Goal: Transaction & Acquisition: Book appointment/travel/reservation

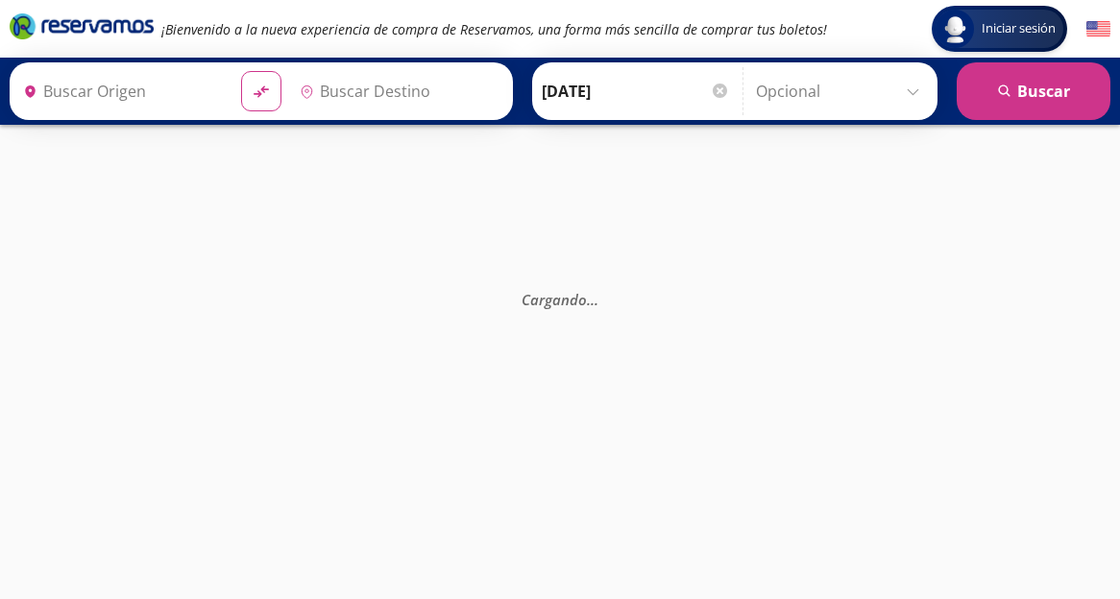
type input "[GEOGRAPHIC_DATA], [GEOGRAPHIC_DATA]"
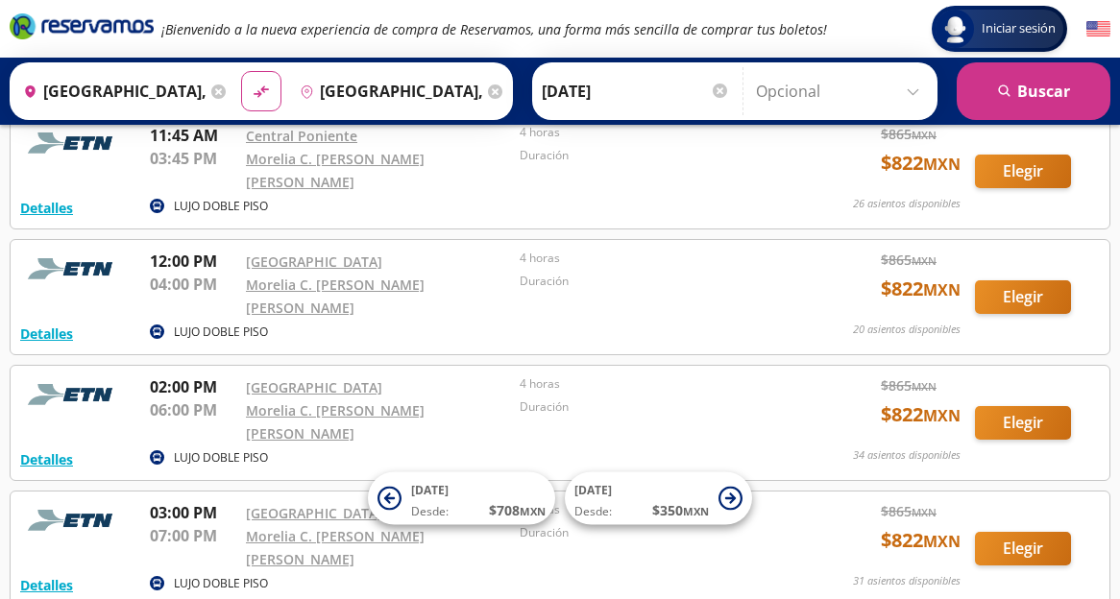
scroll to position [1124, 0]
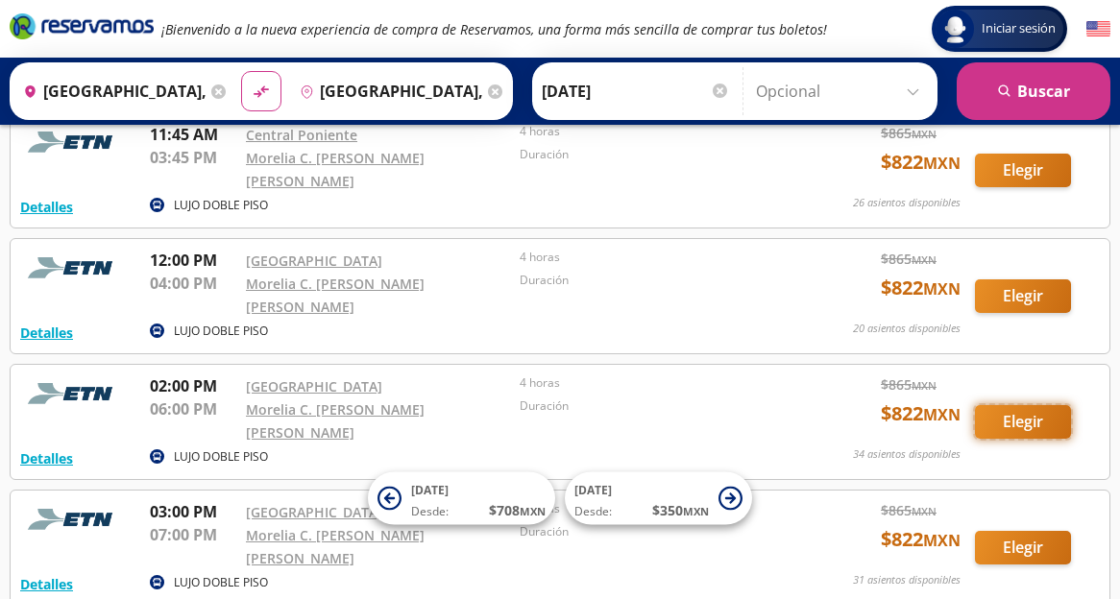
click at [1027, 405] on button "Elegir" at bounding box center [1023, 422] width 96 height 34
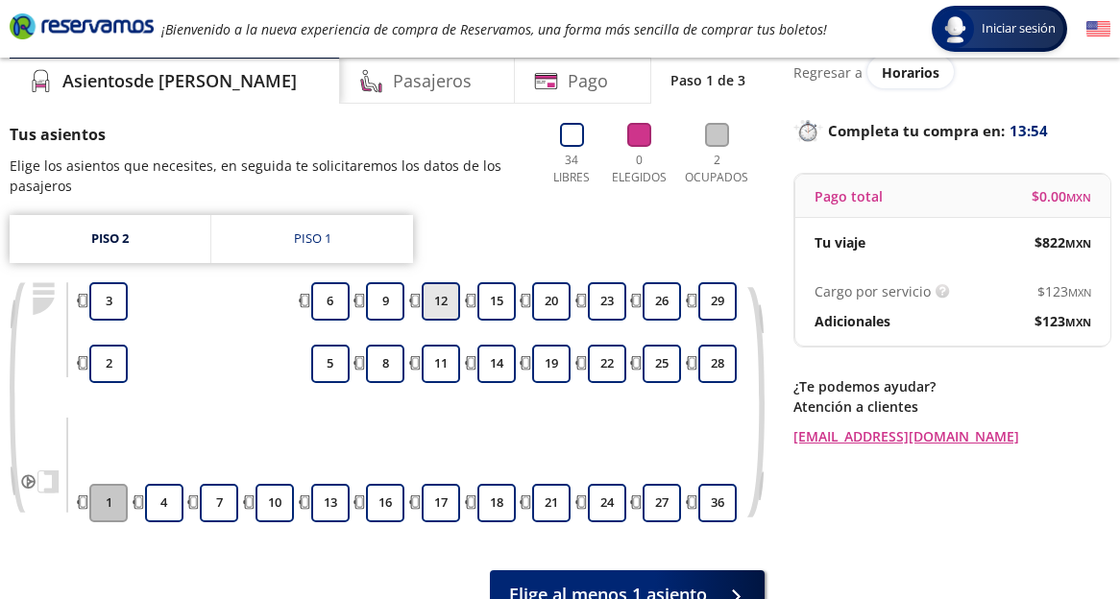
scroll to position [81, 0]
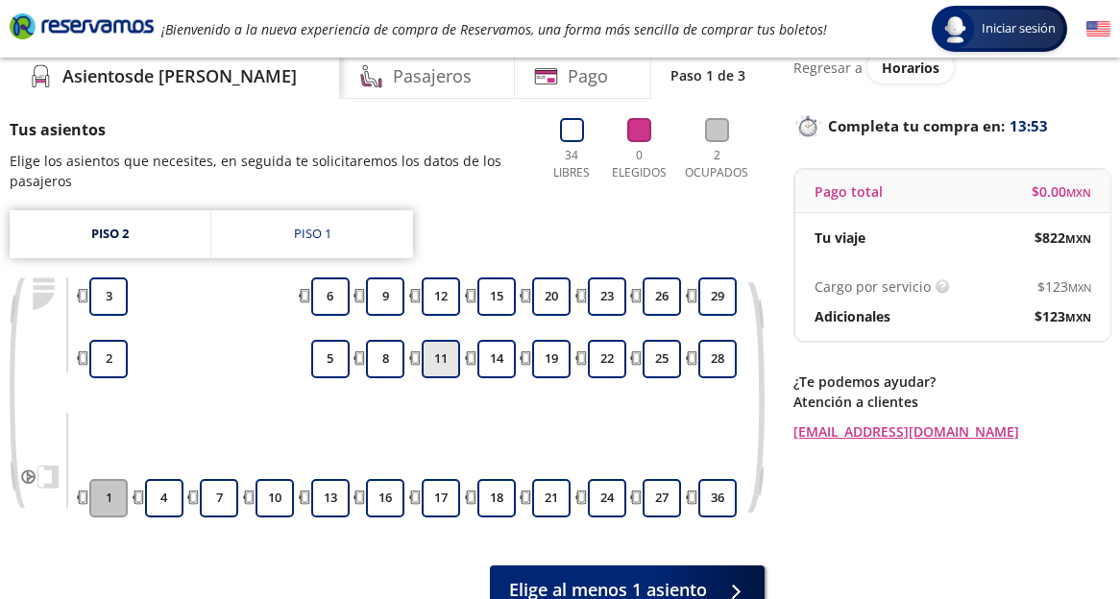
click at [434, 358] on button "11" at bounding box center [441, 359] width 38 height 38
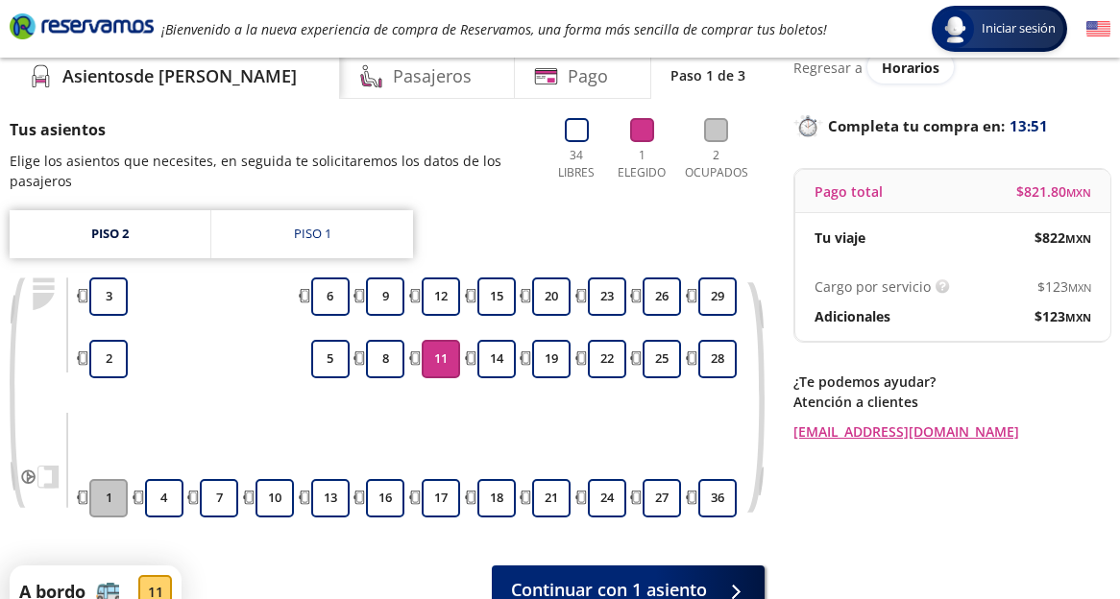
scroll to position [225, 0]
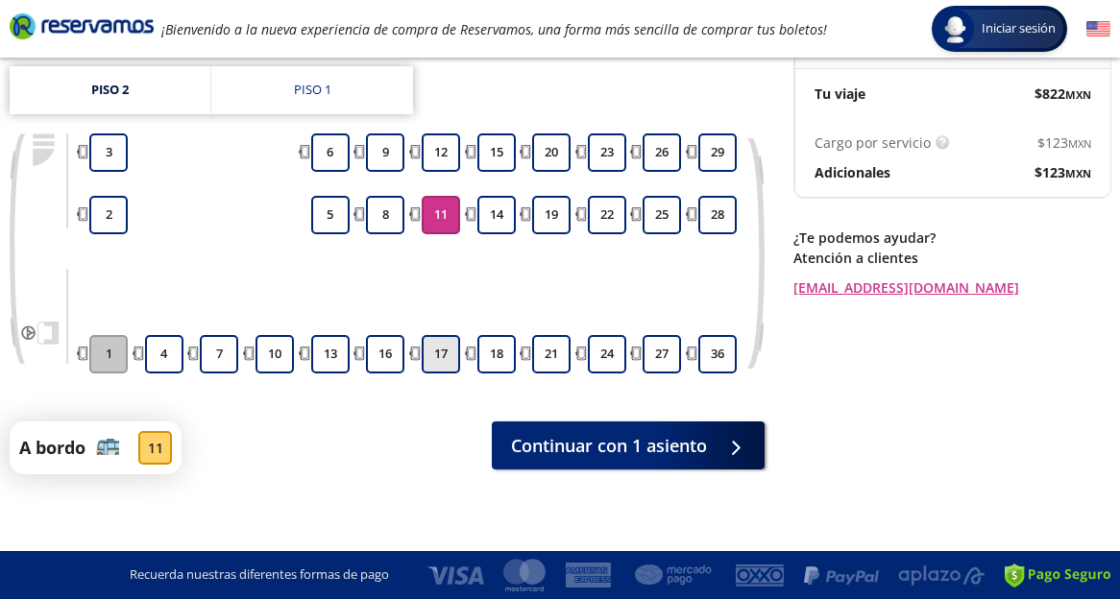
click at [448, 354] on button "17" at bounding box center [441, 354] width 38 height 38
click at [437, 352] on button "17" at bounding box center [441, 354] width 38 height 38
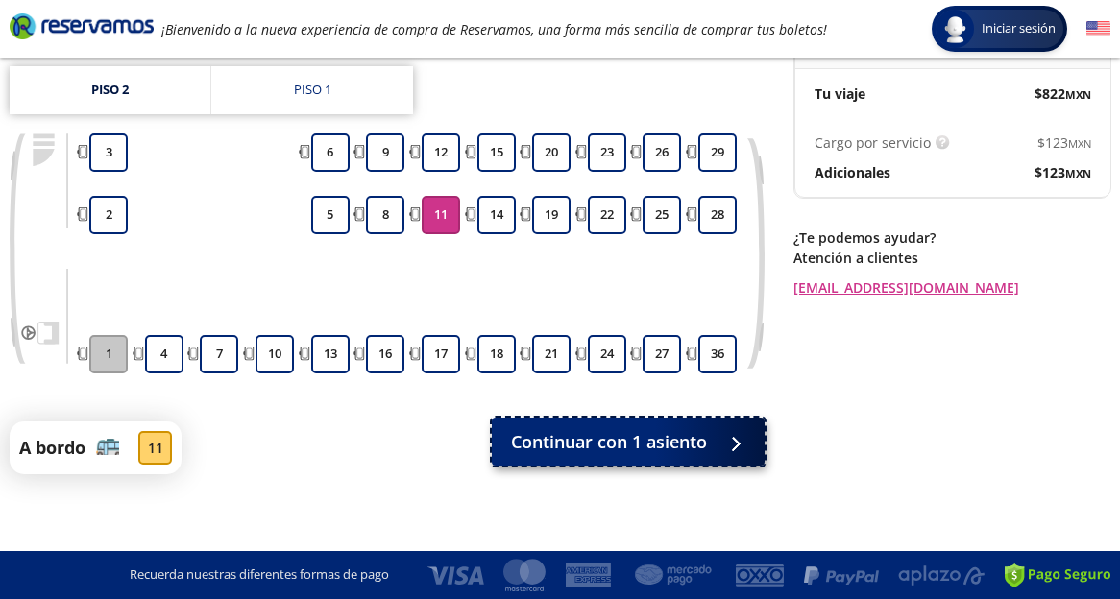
click at [727, 441] on div at bounding box center [730, 442] width 29 height 24
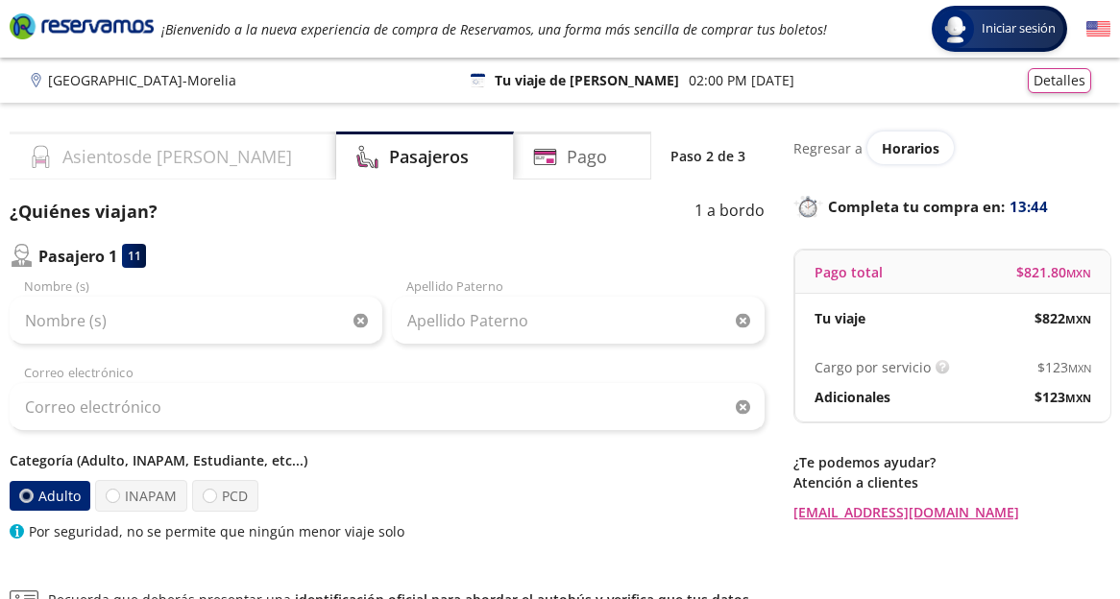
click at [169, 154] on h4 "Asientos de [PERSON_NAME]" at bounding box center [177, 157] width 230 height 26
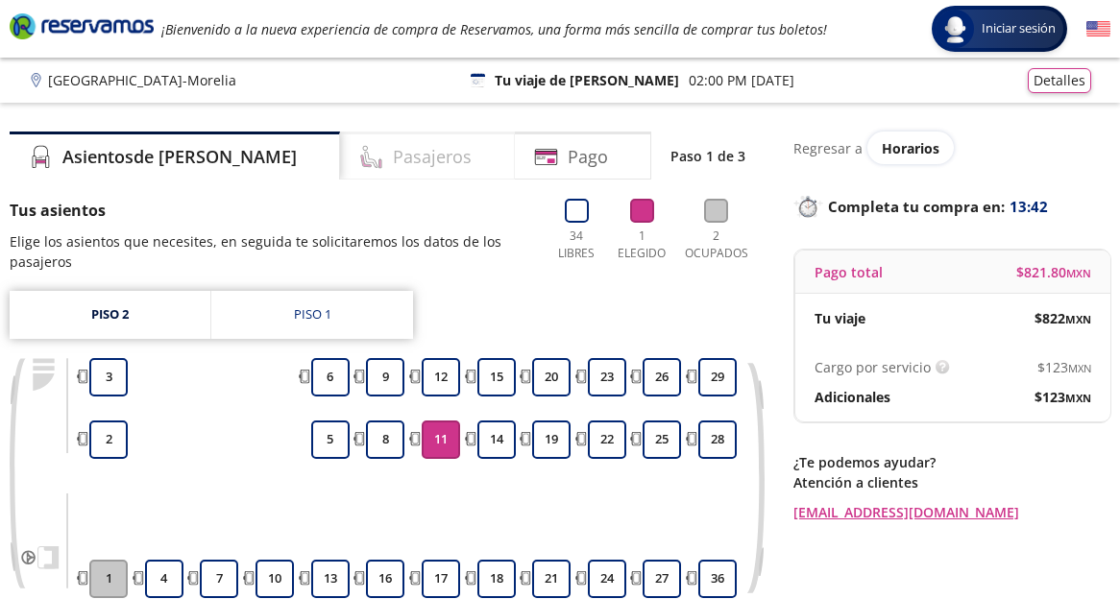
click at [395, 159] on h4 "Pasajeros" at bounding box center [432, 157] width 79 height 26
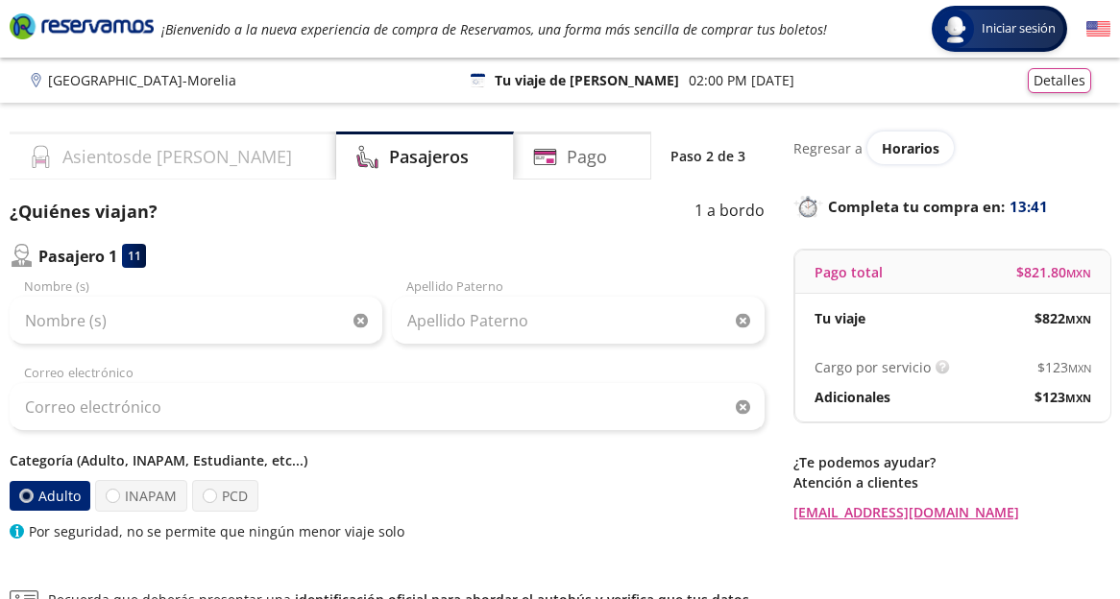
click at [214, 146] on div "Asientos de [PERSON_NAME]" at bounding box center [173, 156] width 327 height 48
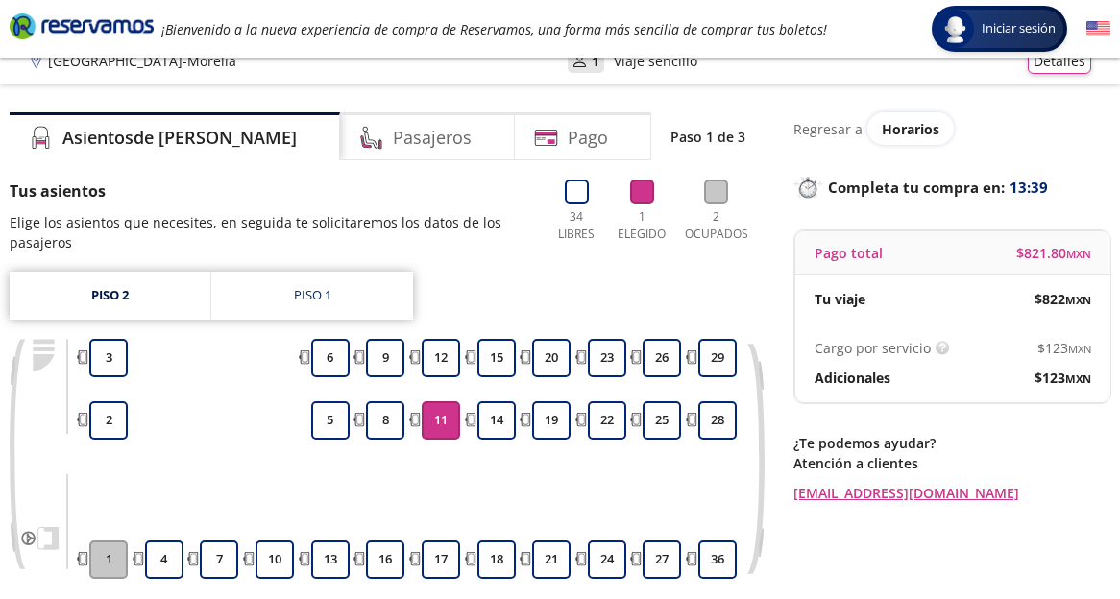
scroll to position [2, 0]
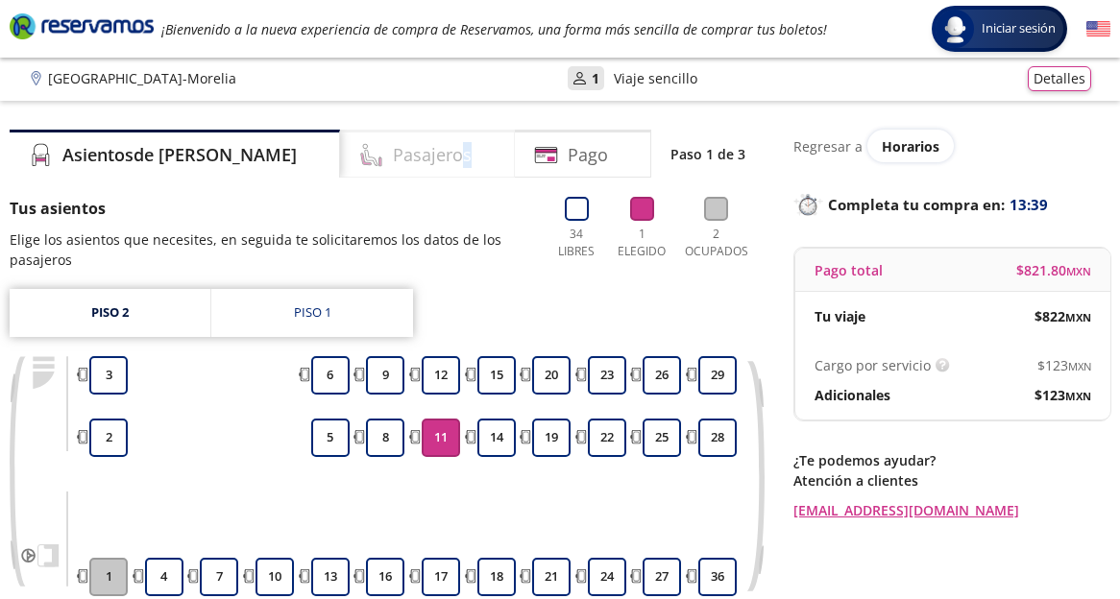
click at [395, 142] on h4 "Pasajeros" at bounding box center [432, 155] width 79 height 26
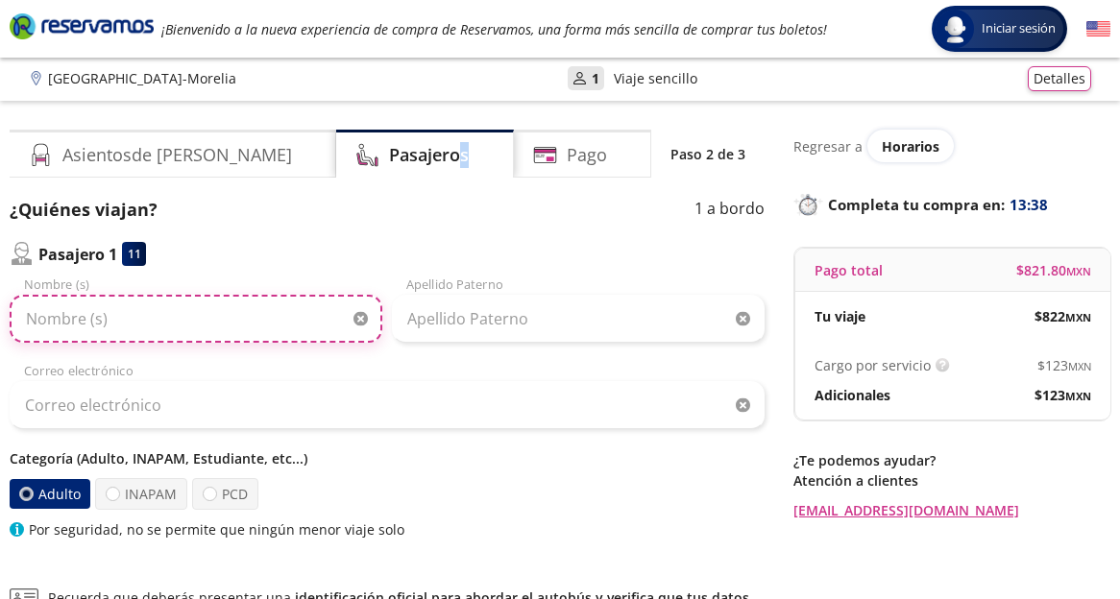
click at [232, 315] on input "Nombre (s)" at bounding box center [196, 319] width 373 height 48
type input "[PERSON_NAME]"
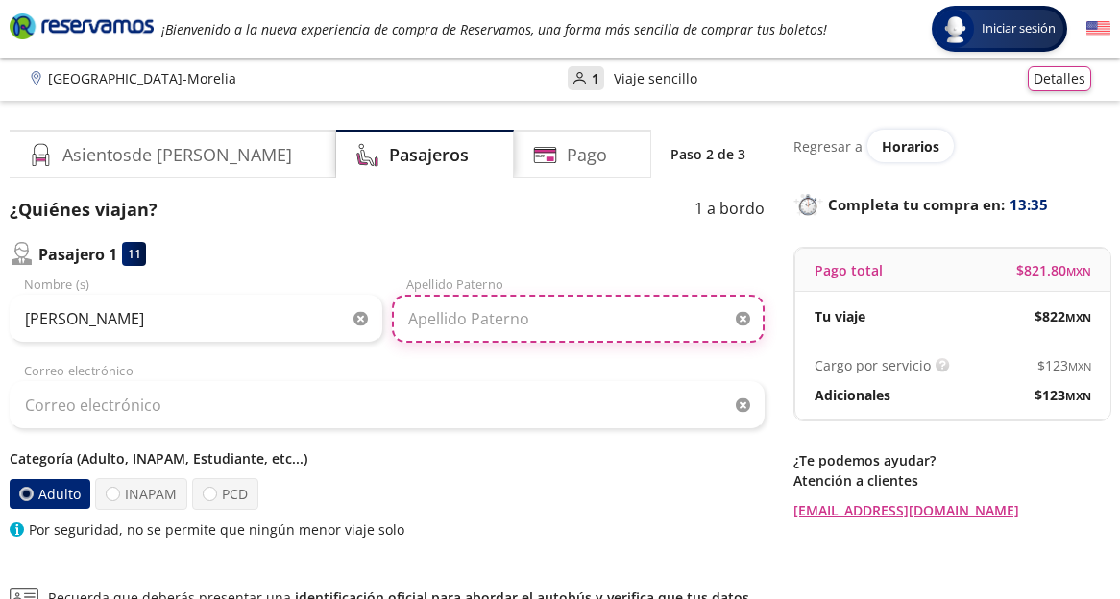
click at [456, 333] on input "Apellido Paterno" at bounding box center [578, 319] width 373 height 48
type input "Nuncio"
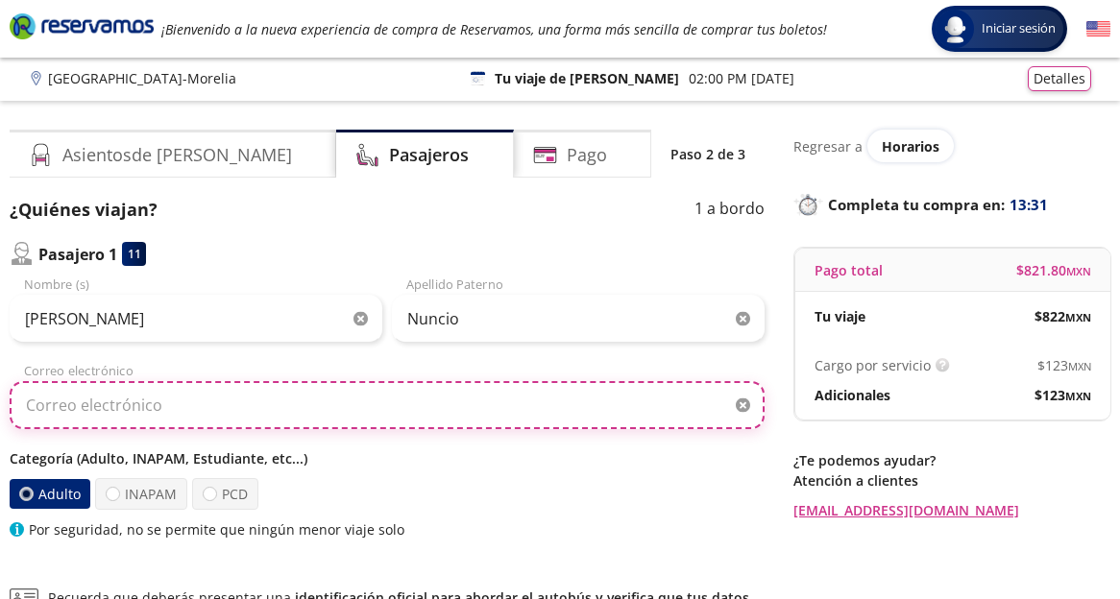
click at [344, 398] on input "Correo electrónico" at bounding box center [387, 405] width 755 height 48
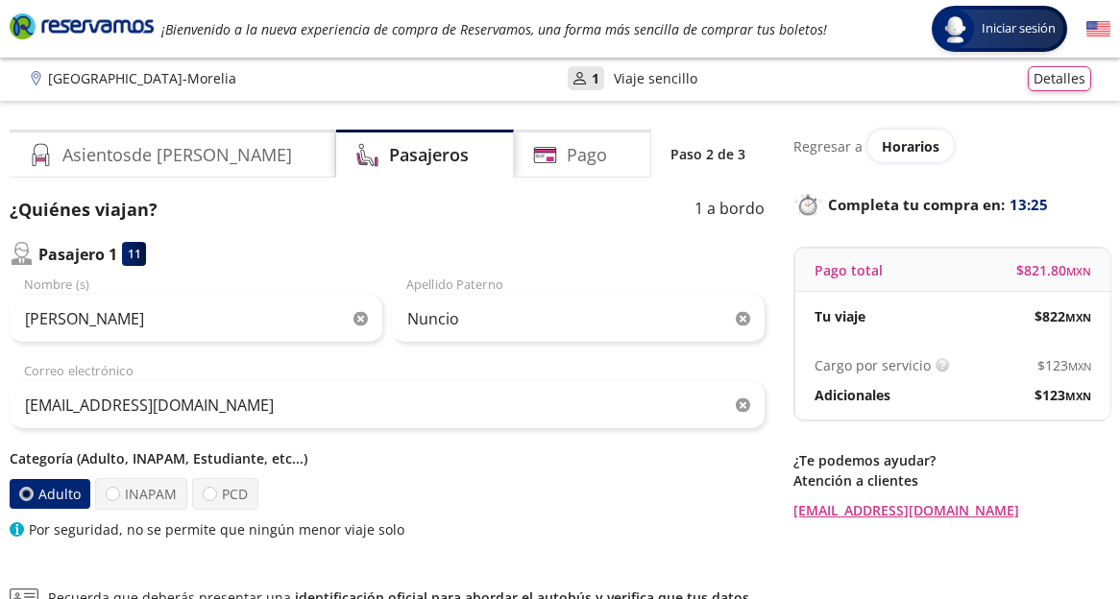
click at [451, 360] on div "[PERSON_NAME] (s) [PERSON_NAME] [PERSON_NAME] [PERSON_NAME][EMAIL_ADDRESS][DOMA…" at bounding box center [387, 408] width 755 height 264
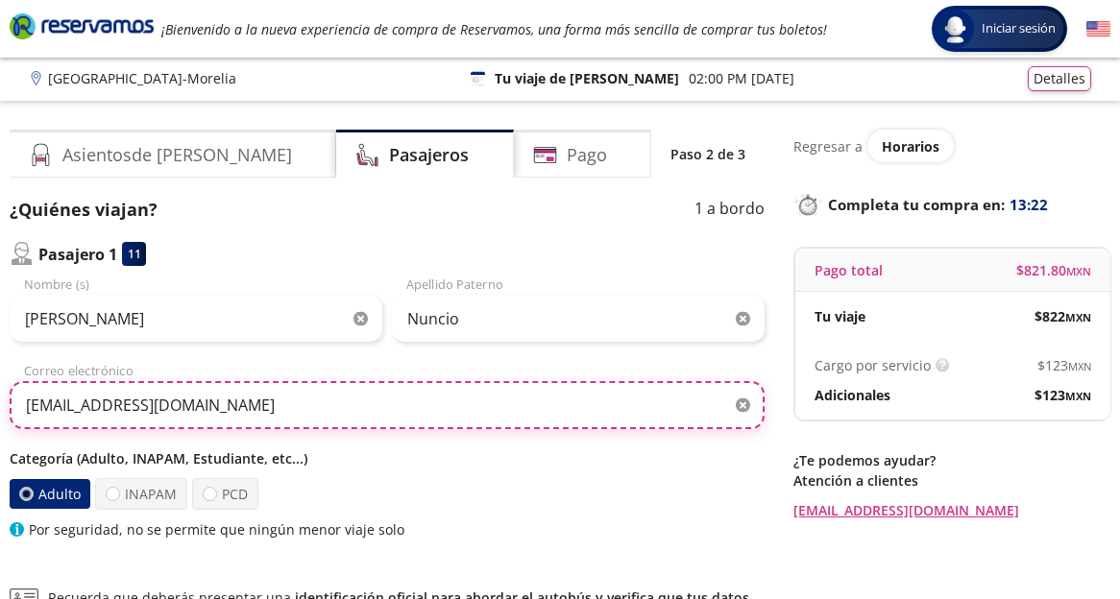
drag, startPoint x: 229, startPoint y: 404, endPoint x: 169, endPoint y: 405, distance: 59.5
click at [169, 405] on input "[EMAIL_ADDRESS][DOMAIN_NAME]" at bounding box center [387, 405] width 755 height 48
type input "[EMAIL_ADDRESS][DOMAIN_NAME]"
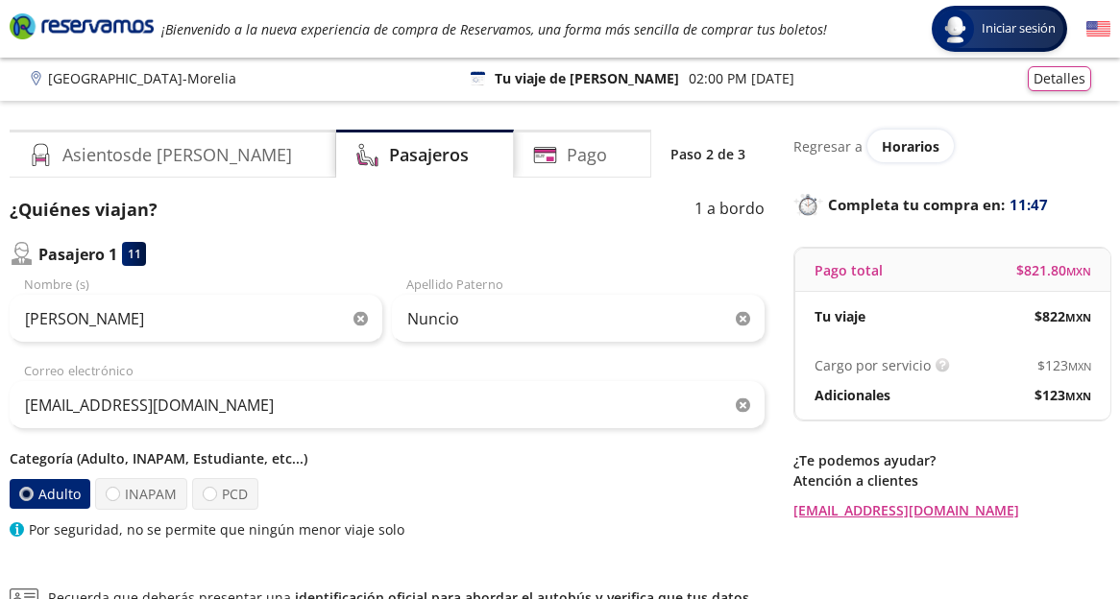
click at [532, 478] on div "Adulto INAPAM PCD" at bounding box center [387, 494] width 755 height 32
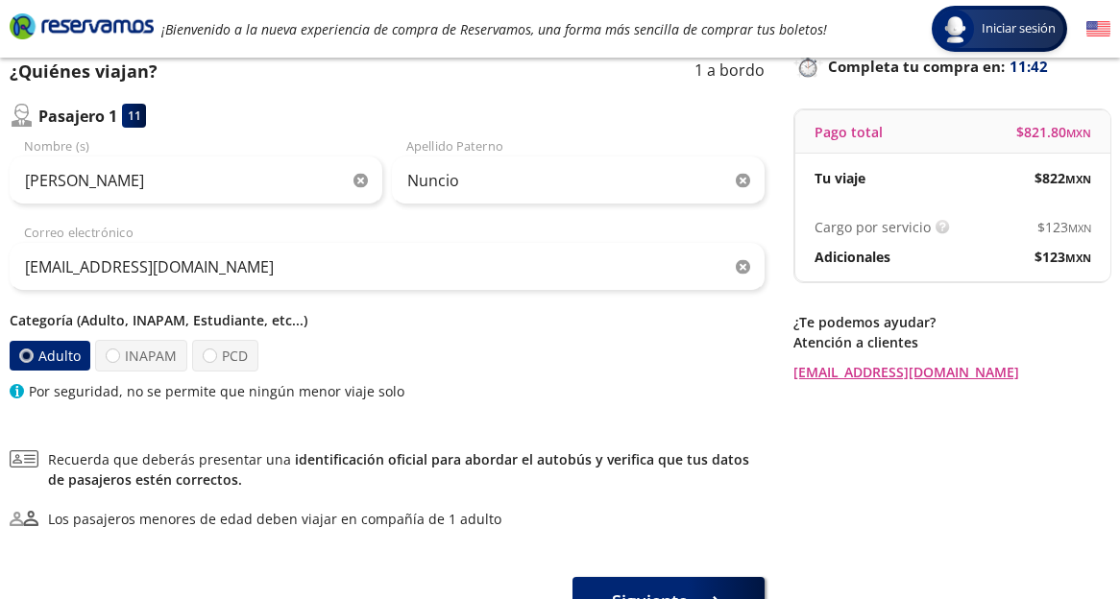
scroll to position [258, 0]
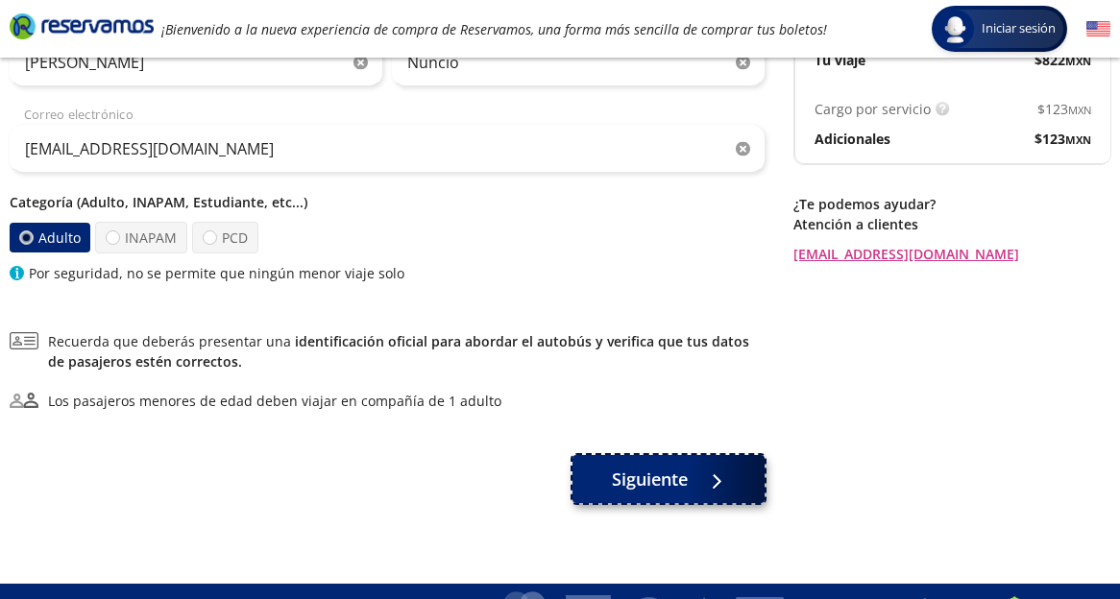
click at [685, 477] on span "Siguiente" at bounding box center [650, 480] width 76 height 26
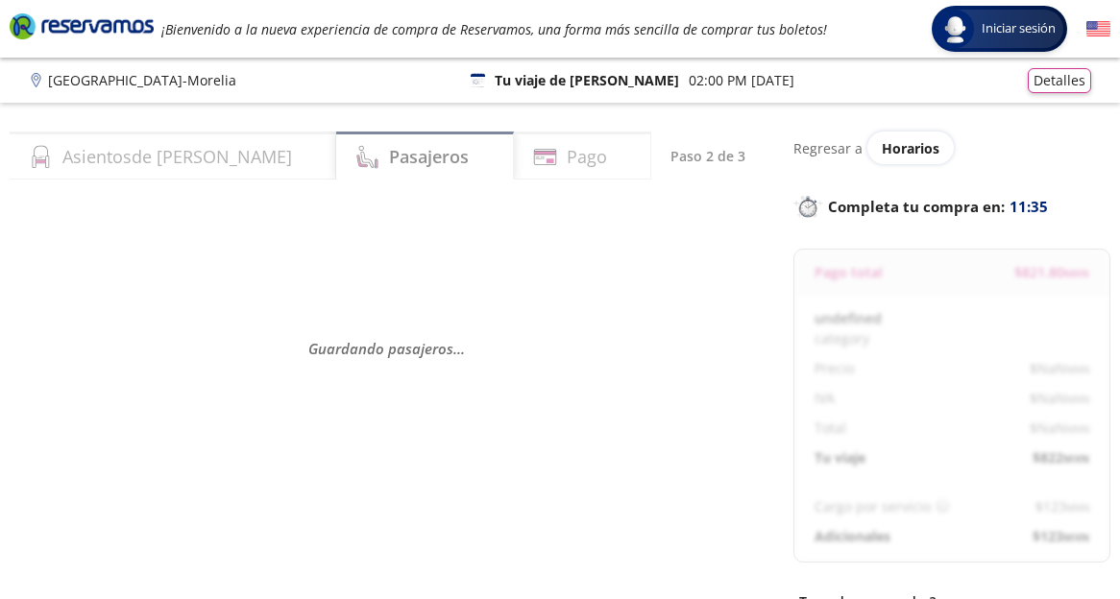
select select "MX"
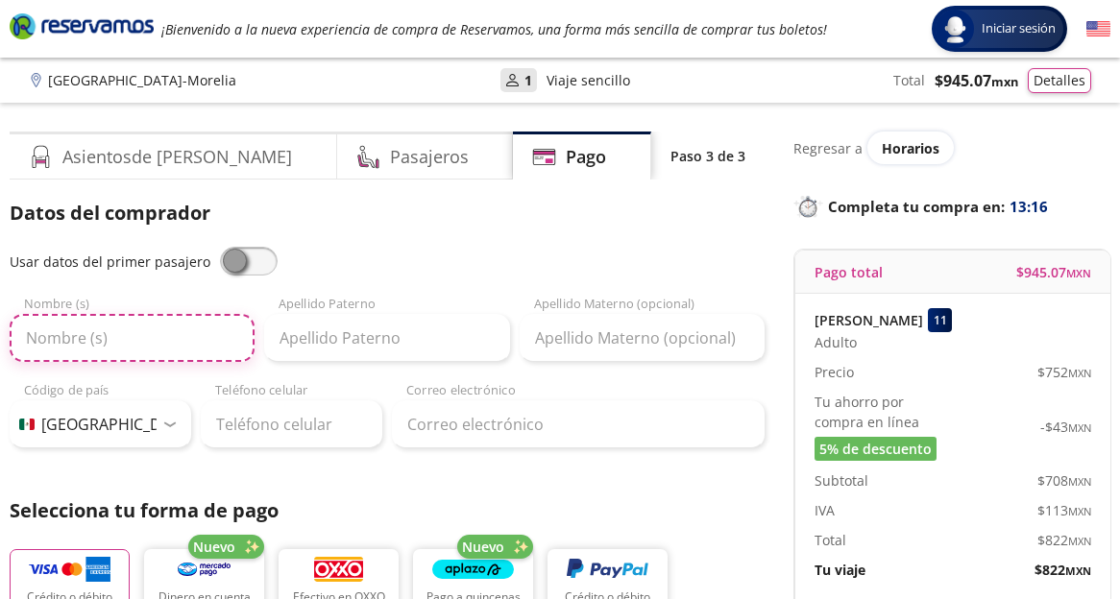
click at [198, 330] on input "Nombre (s)" at bounding box center [132, 338] width 245 height 48
type input "[PERSON_NAME]"
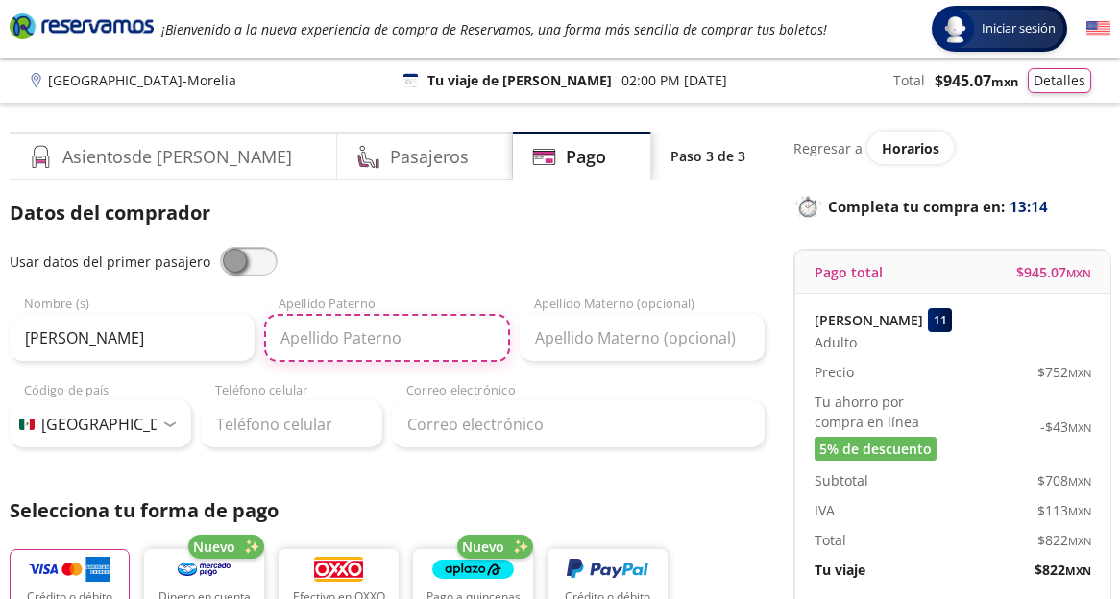
click at [342, 326] on input "Apellido Paterno" at bounding box center [386, 338] width 245 height 48
type input "NUNCIO"
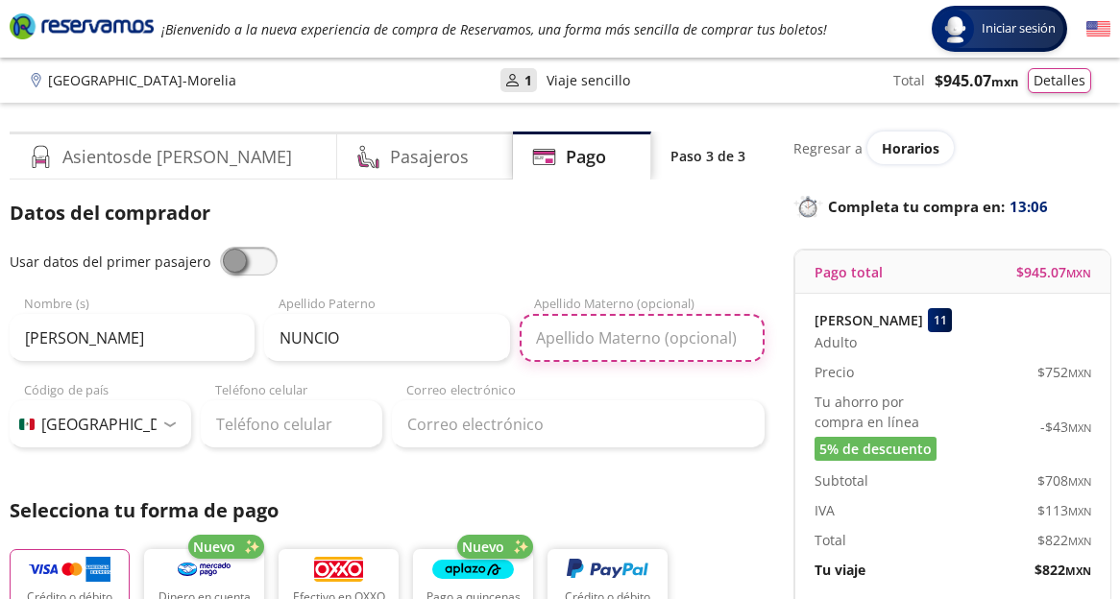
click at [634, 333] on input "Apellido Materno (opcional)" at bounding box center [642, 338] width 245 height 48
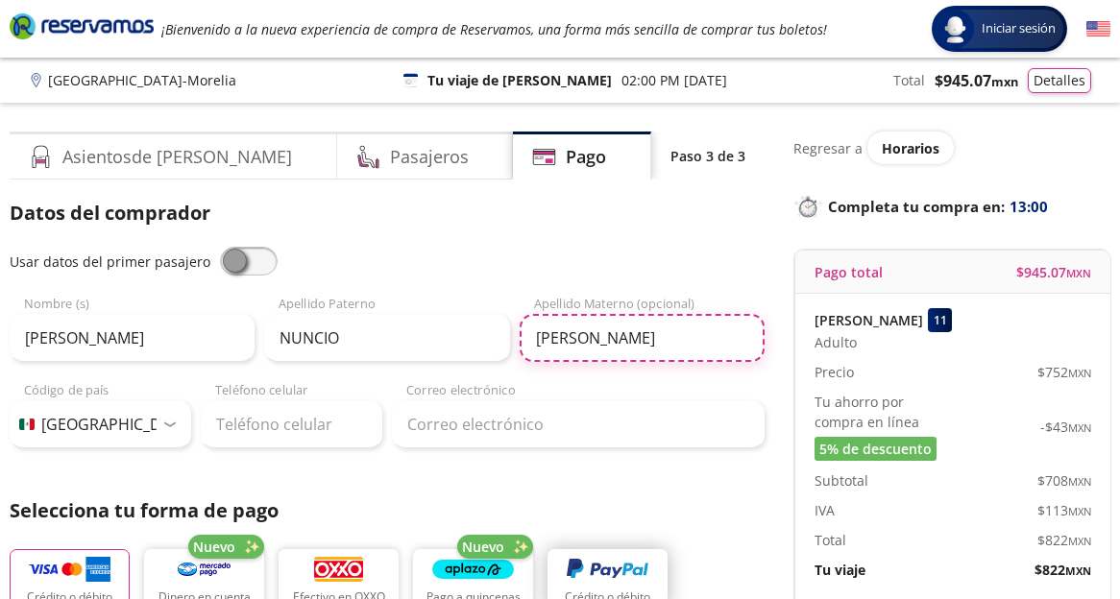
type input "[PERSON_NAME]"
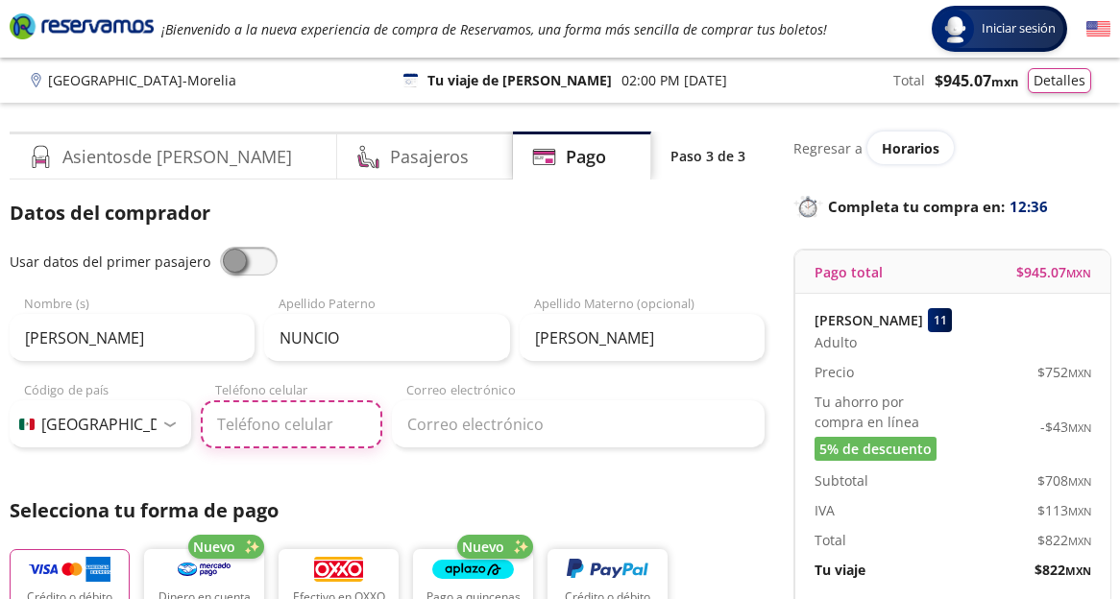
click at [323, 439] on input "Teléfono celular" at bounding box center [292, 424] width 182 height 48
type input "55 7329 1169"
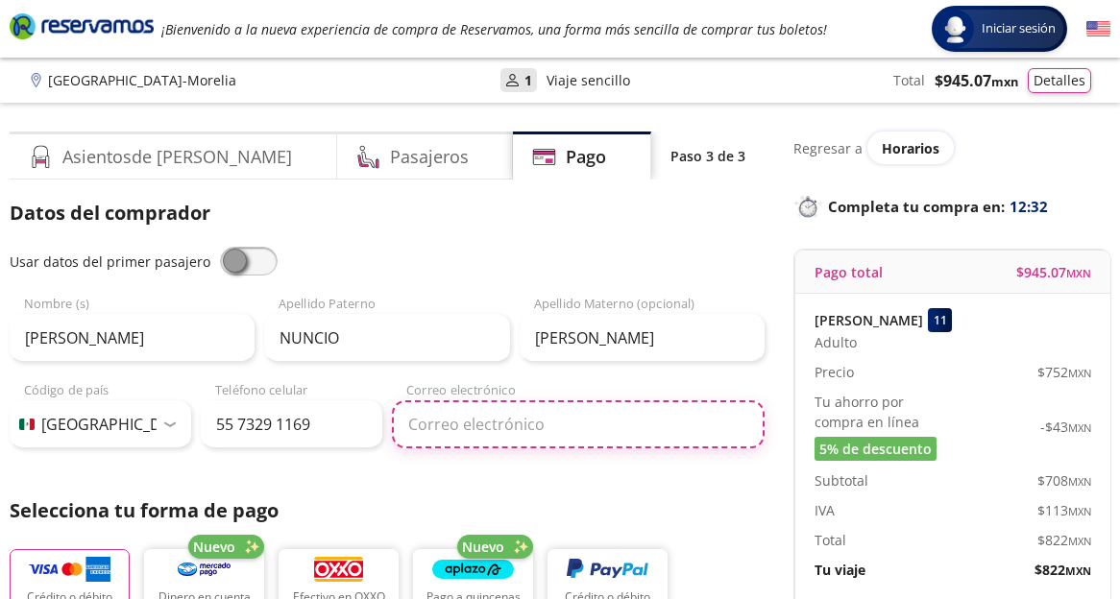
click at [446, 422] on input "Correo electrónico" at bounding box center [578, 424] width 373 height 48
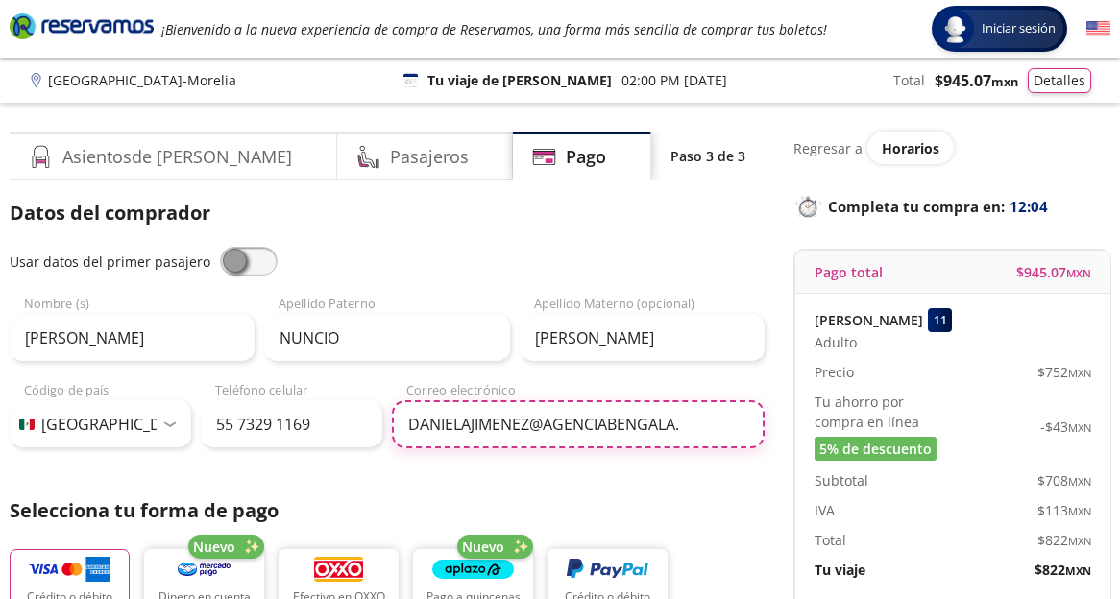
type input "[EMAIL_ADDRESS][DOMAIN_NAME]"
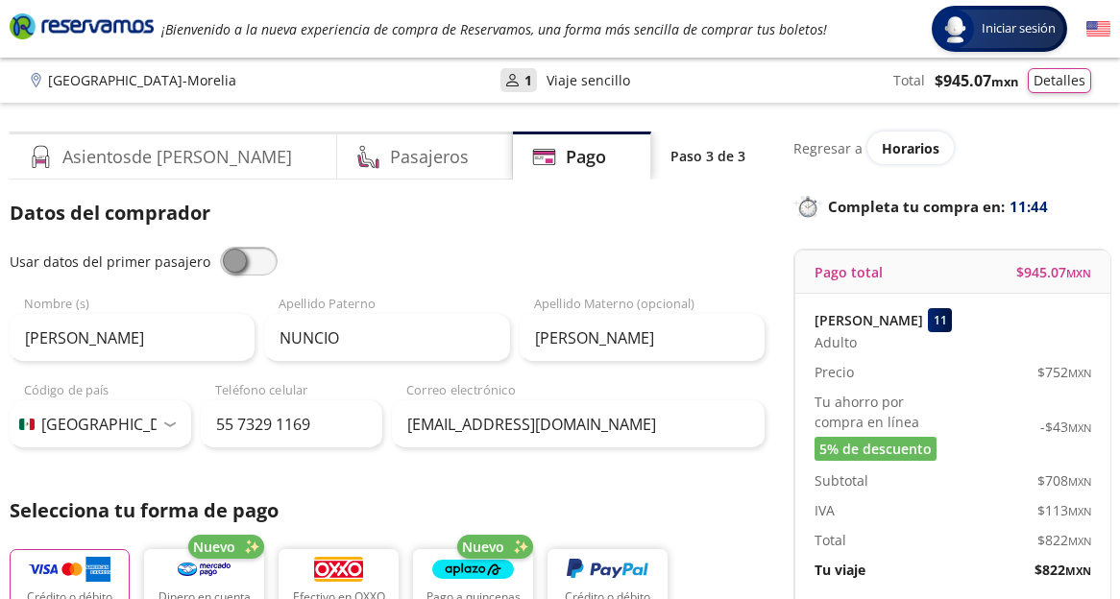
click at [228, 252] on span at bounding box center [249, 261] width 58 height 29
click at [220, 247] on input "checkbox" at bounding box center [220, 247] width 0 height 0
type input "[PERSON_NAME]"
type input "Nuncio"
type input "[EMAIL_ADDRESS][DOMAIN_NAME]"
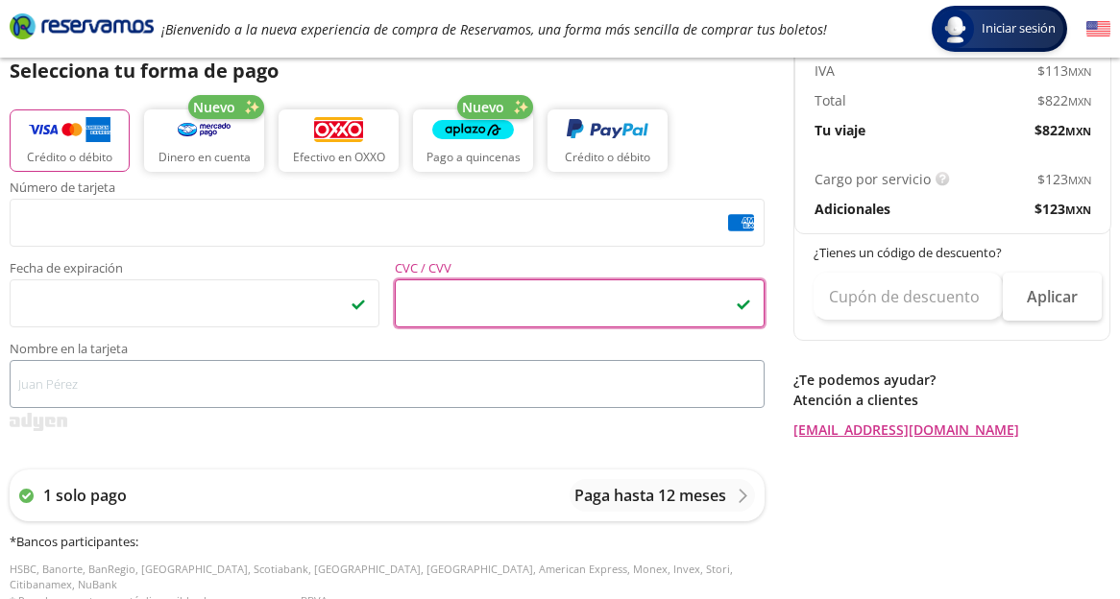
scroll to position [456, 0]
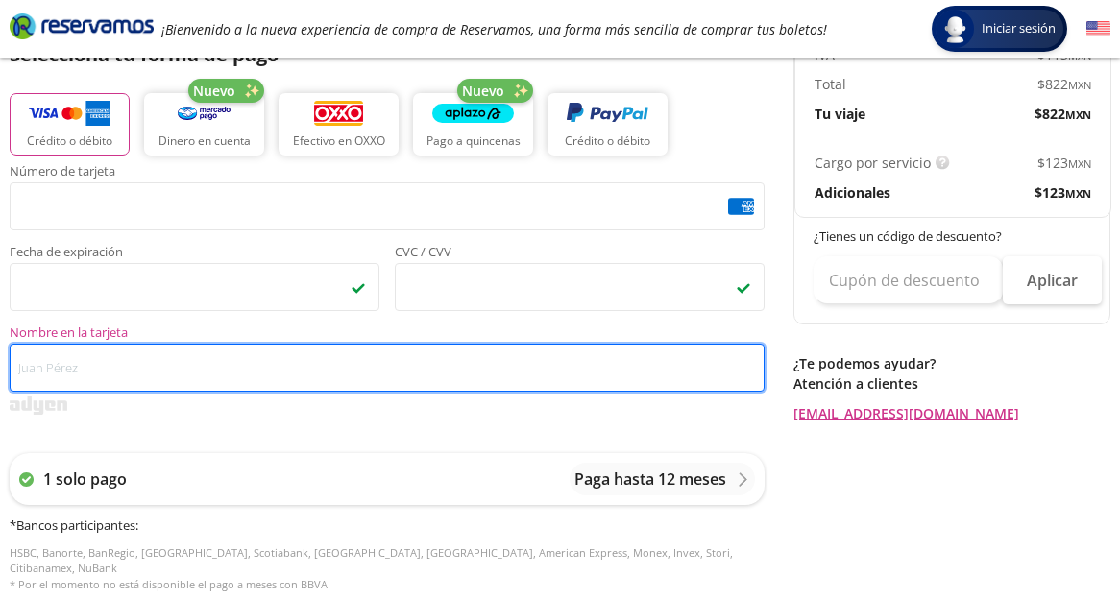
click at [267, 380] on input "Nombre en la tarjeta" at bounding box center [387, 368] width 755 height 48
type input "[PERSON_NAME]"
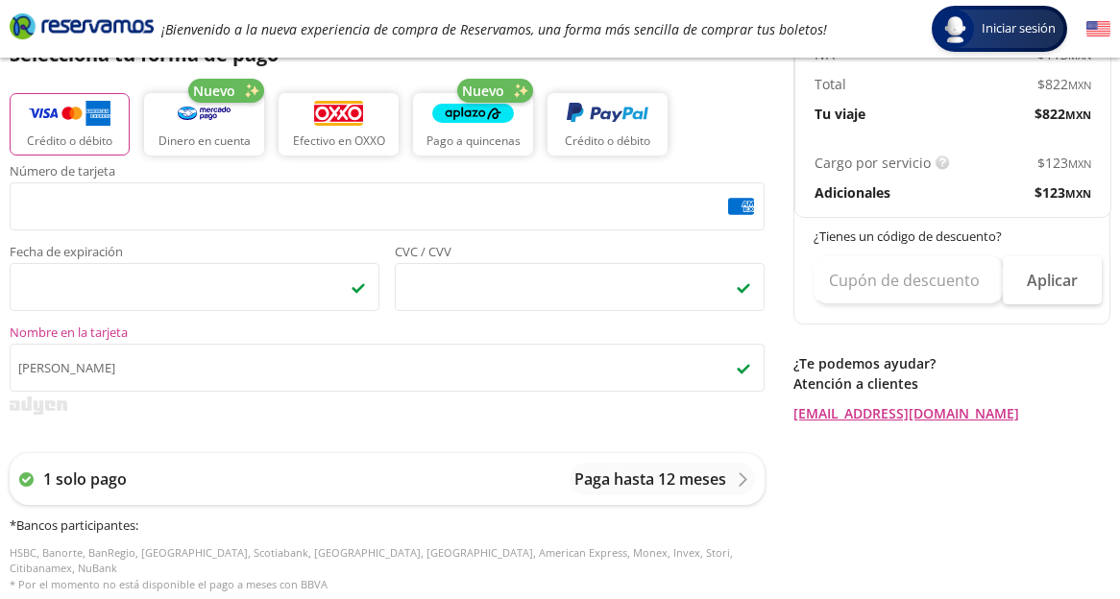
click at [302, 424] on div "Número de tarjeta <p>Your browser does not support iframes.</p> Fecha de expira…" at bounding box center [387, 388] width 755 height 447
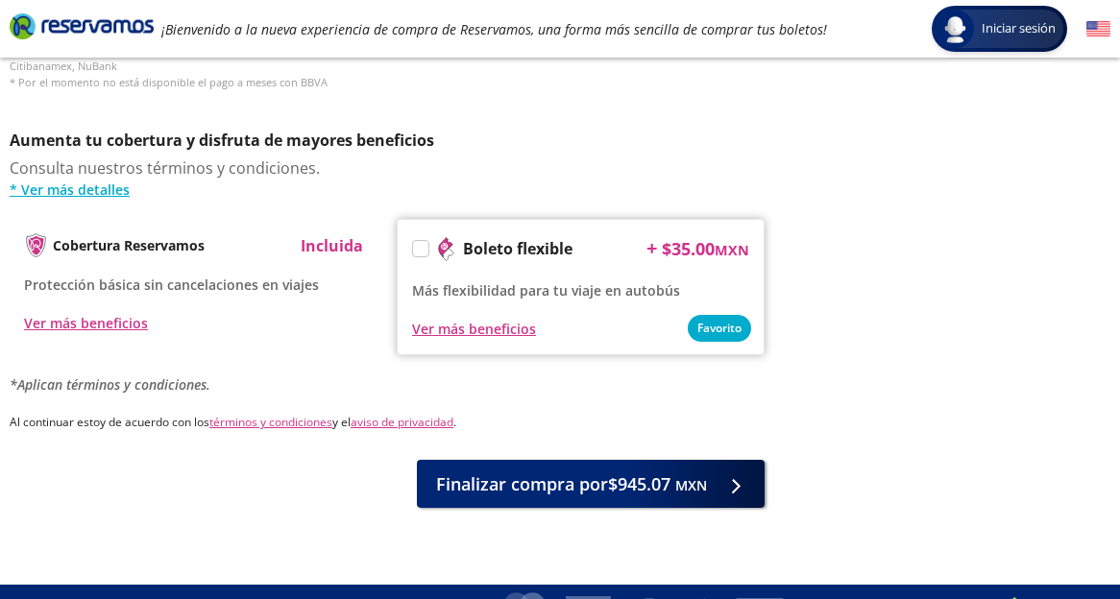
scroll to position [974, 0]
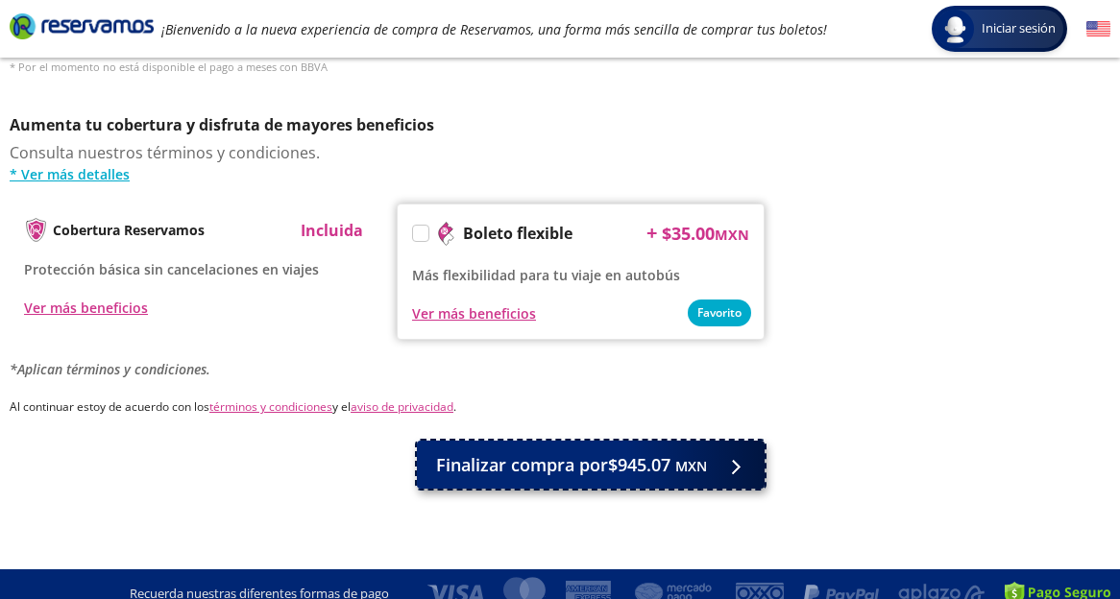
click at [689, 457] on small "MXN" at bounding box center [691, 466] width 32 height 18
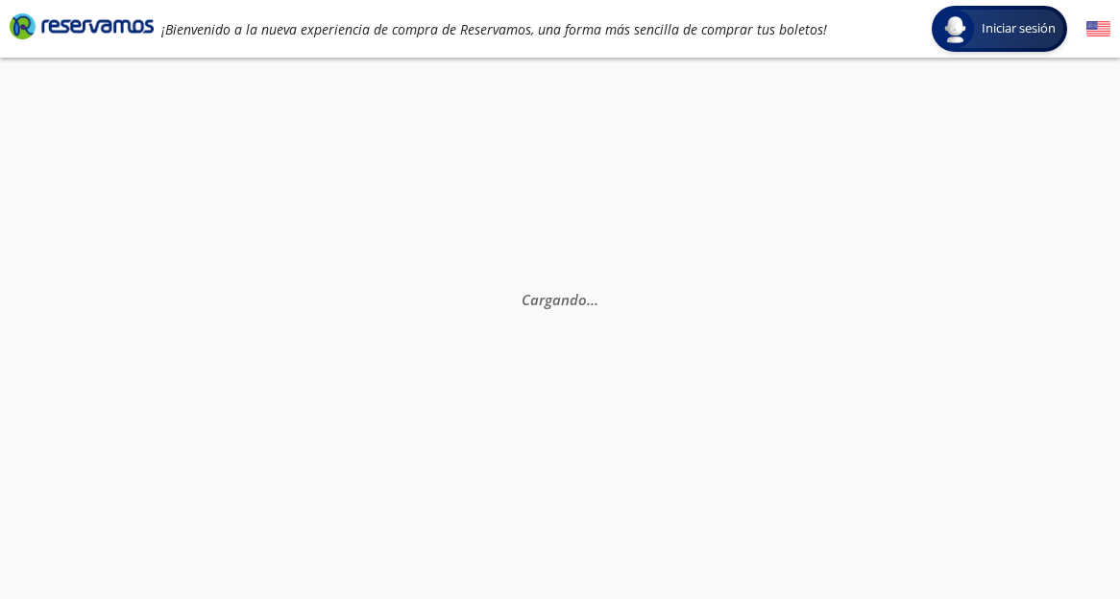
scroll to position [28, 0]
select select "MX"
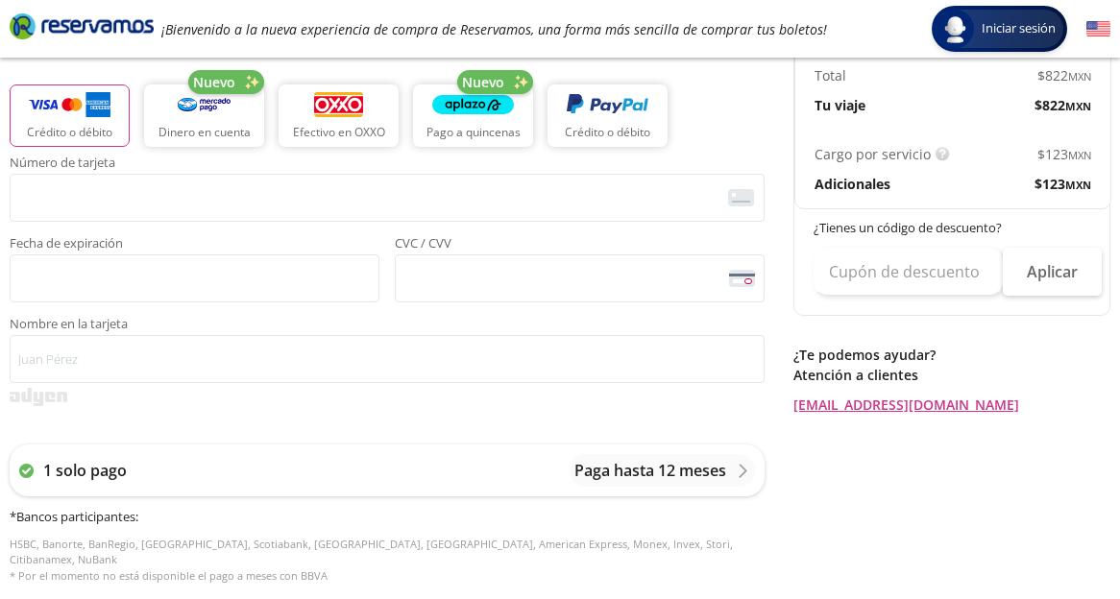
scroll to position [463, 0]
